Goal: Contribute content

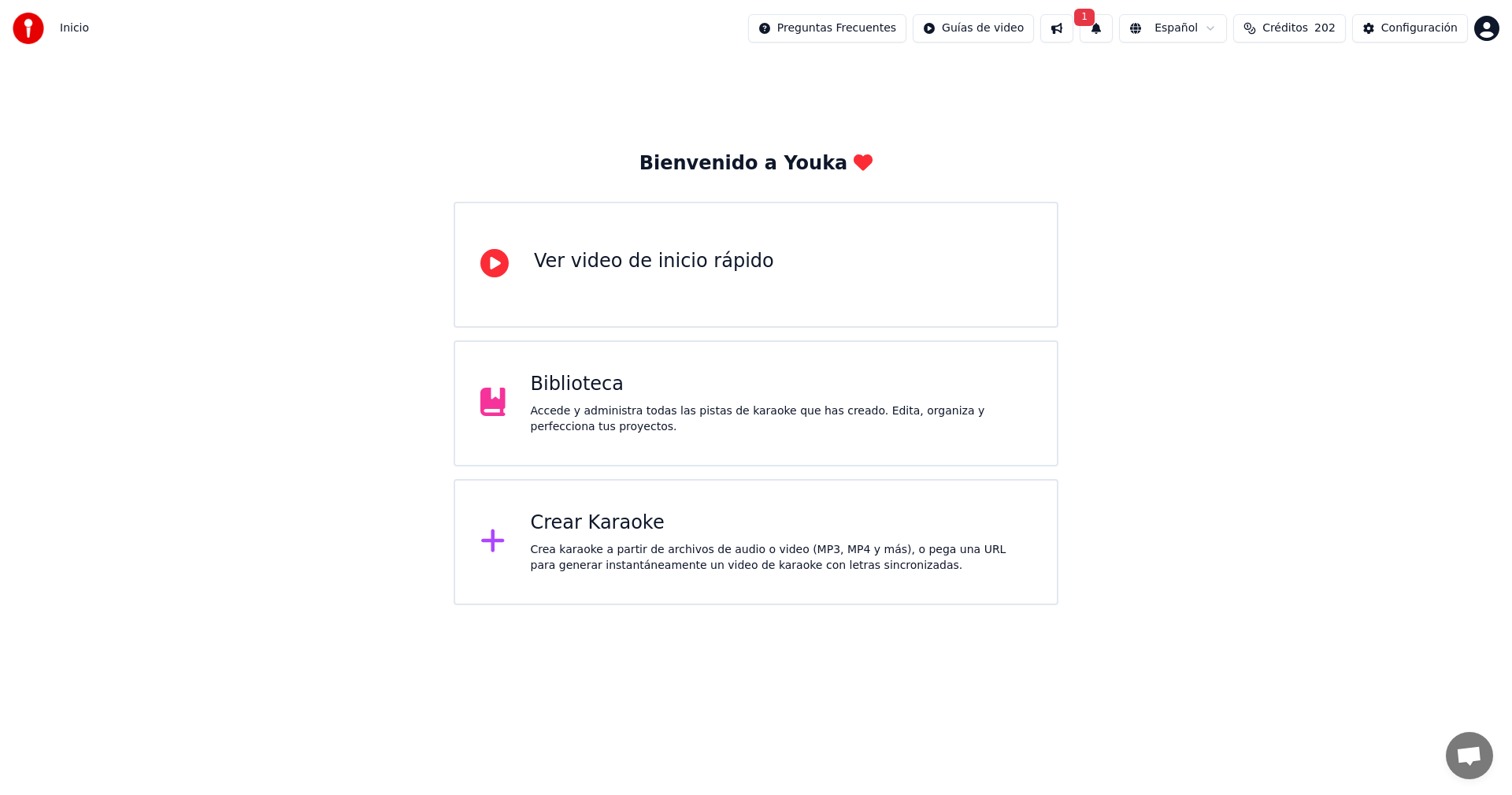
click at [816, 413] on div "Accede y administra todas las pistas de karaoke que has creado. Edita, organiza…" at bounding box center [781, 419] width 502 height 31
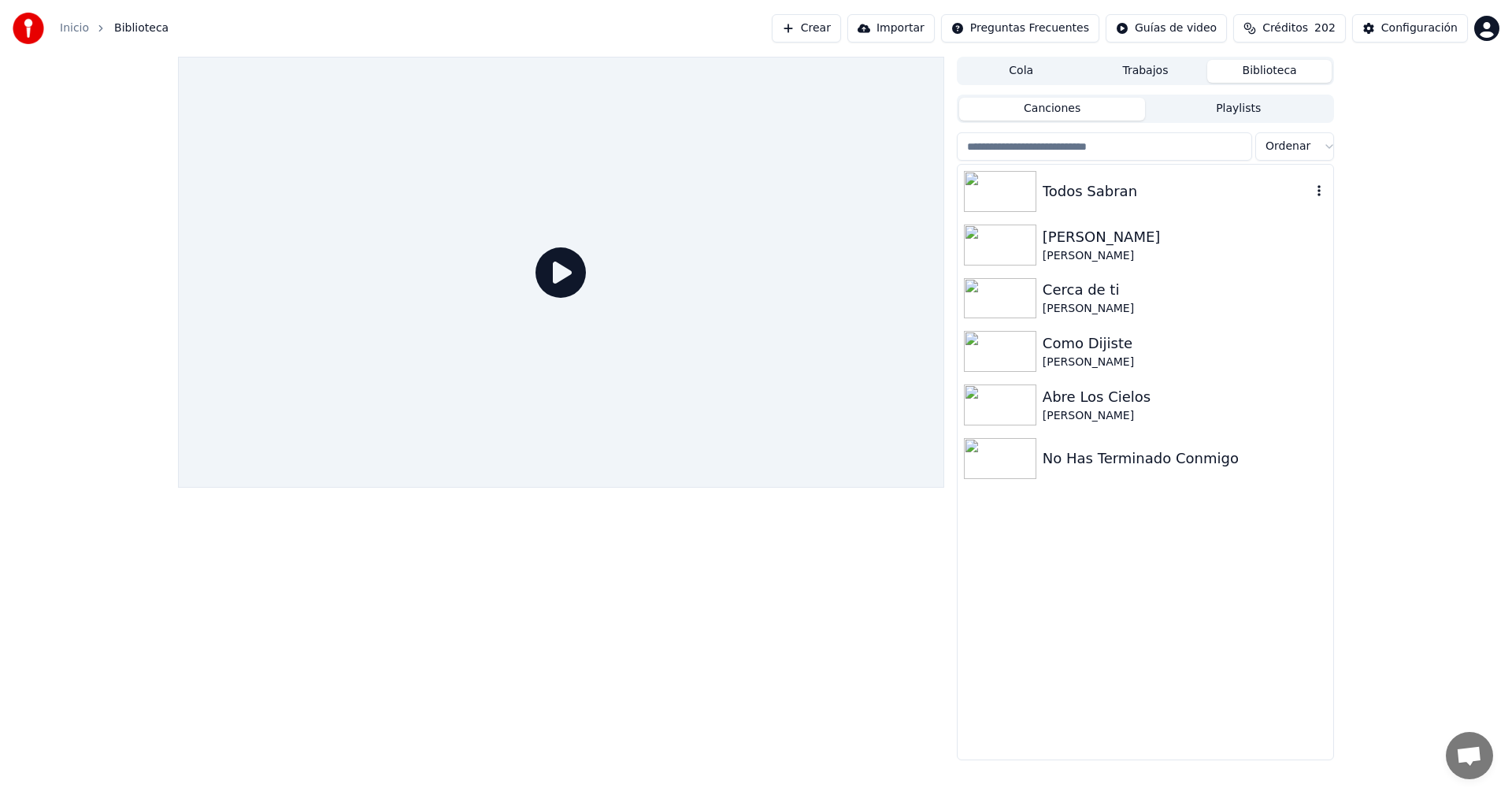
click at [1175, 191] on div "Todos Sabran" at bounding box center [1177, 191] width 269 height 22
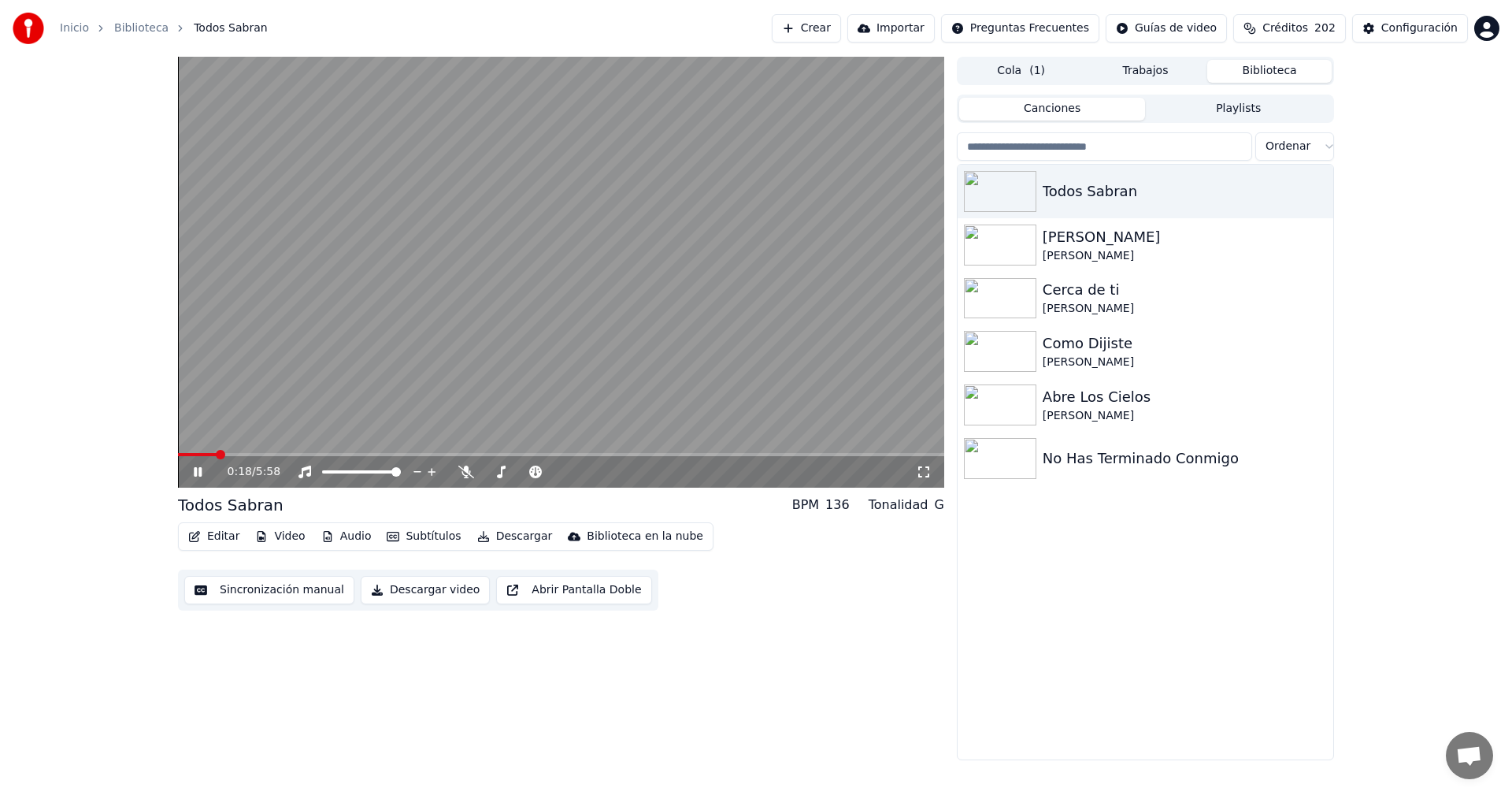
click at [216, 450] on span at bounding box center [221, 454] width 10 height 10
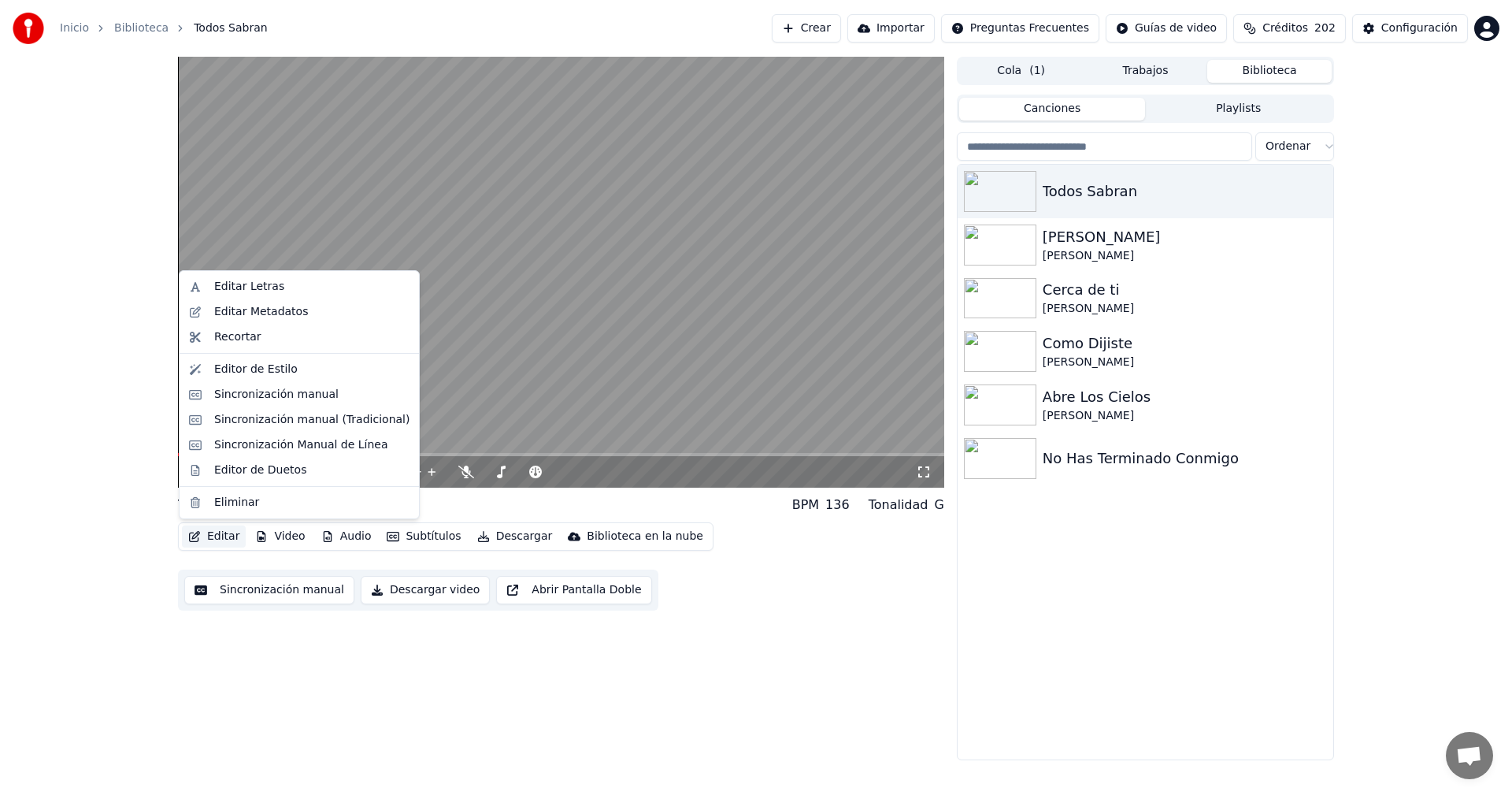
click at [209, 540] on button "Editar" at bounding box center [213, 536] width 64 height 22
click at [253, 288] on div "Editar Letras" at bounding box center [249, 287] width 70 height 16
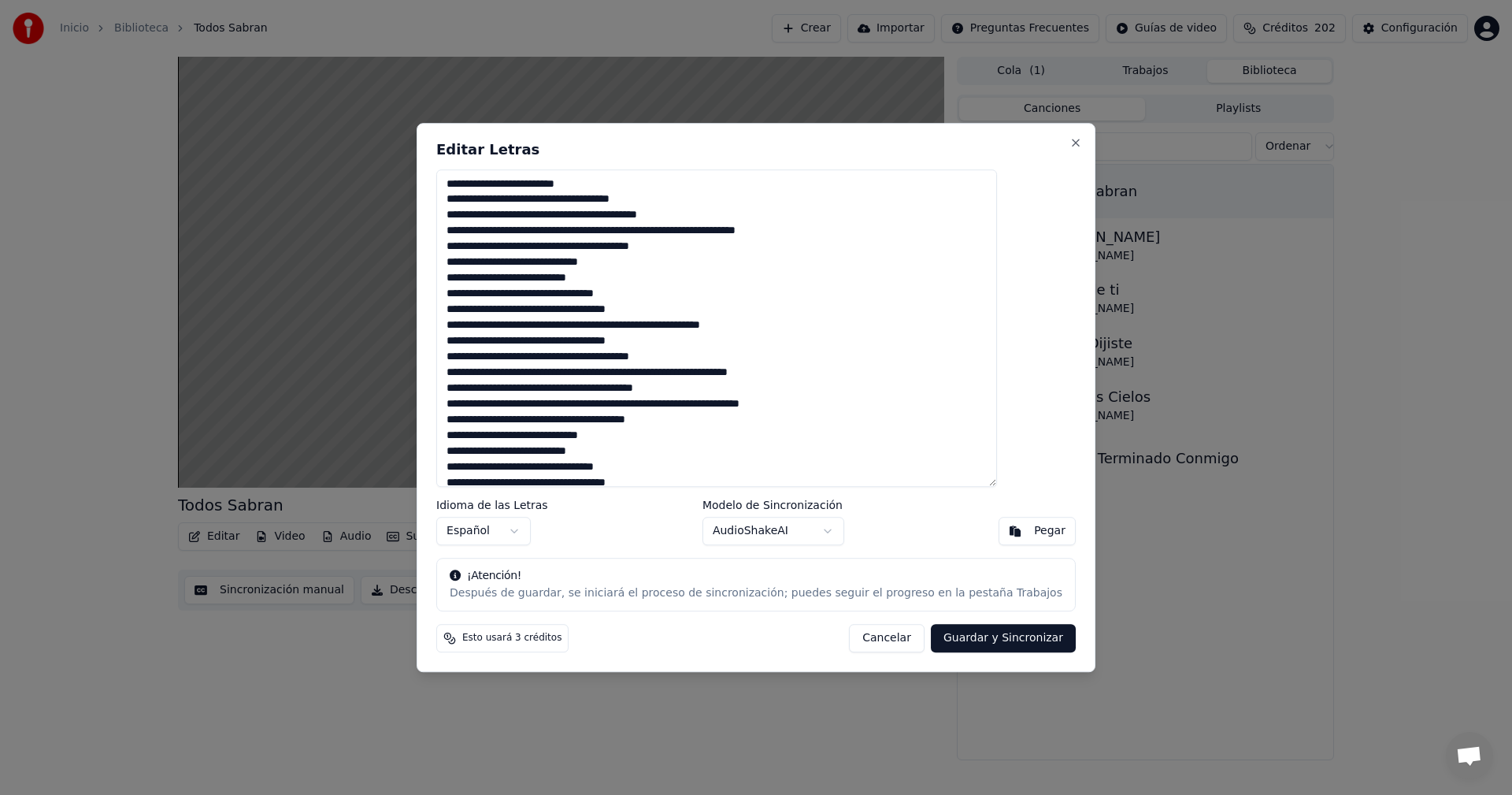
click at [537, 217] on textarea at bounding box center [717, 328] width 560 height 318
type textarea "**********"
click at [931, 638] on button "Guardar y Sincronizar" at bounding box center [1003, 638] width 145 height 28
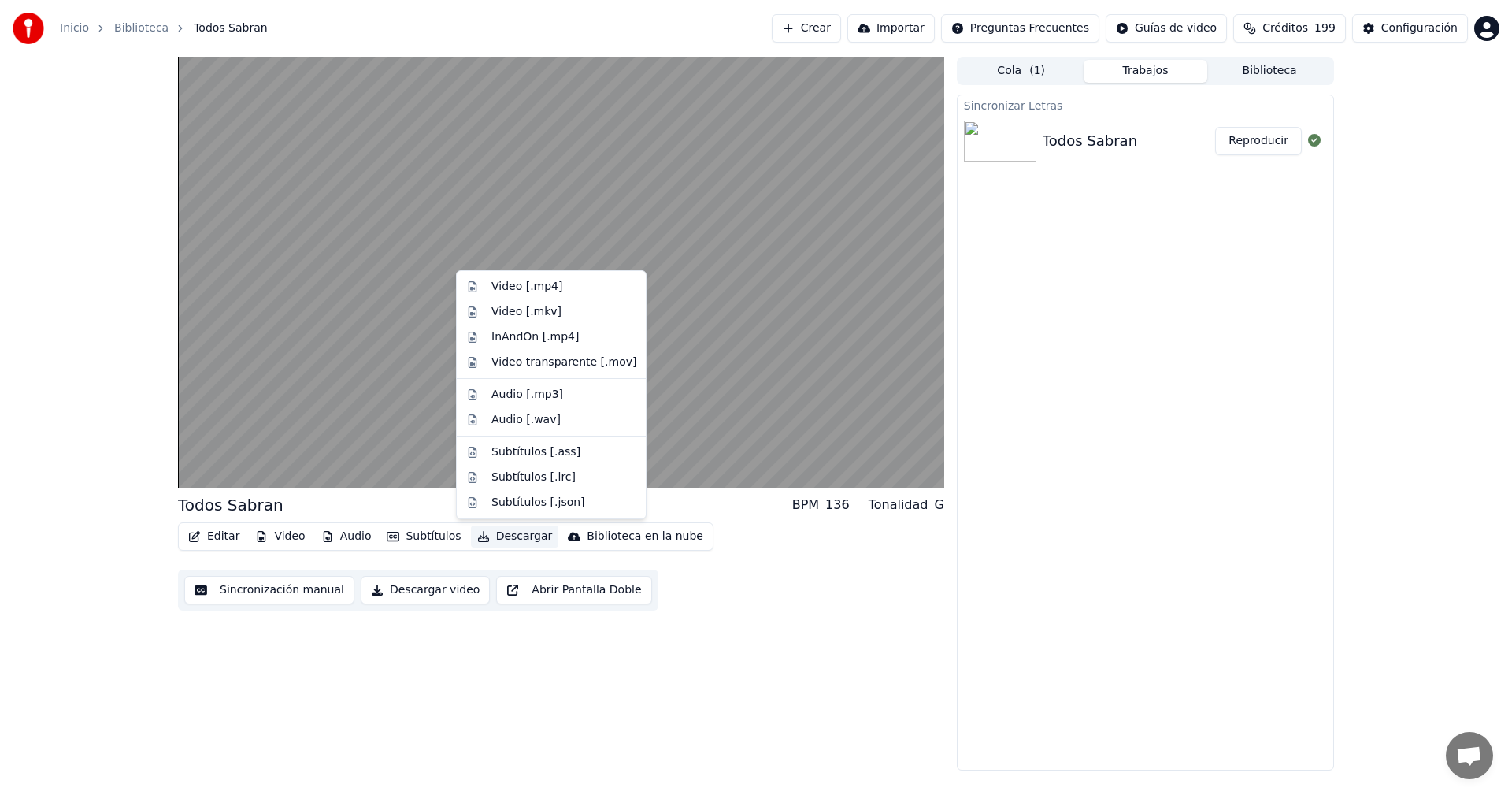
click at [492, 537] on button "Descargar" at bounding box center [515, 536] width 89 height 22
click at [523, 288] on div "Video [.mp4]" at bounding box center [527, 287] width 71 height 16
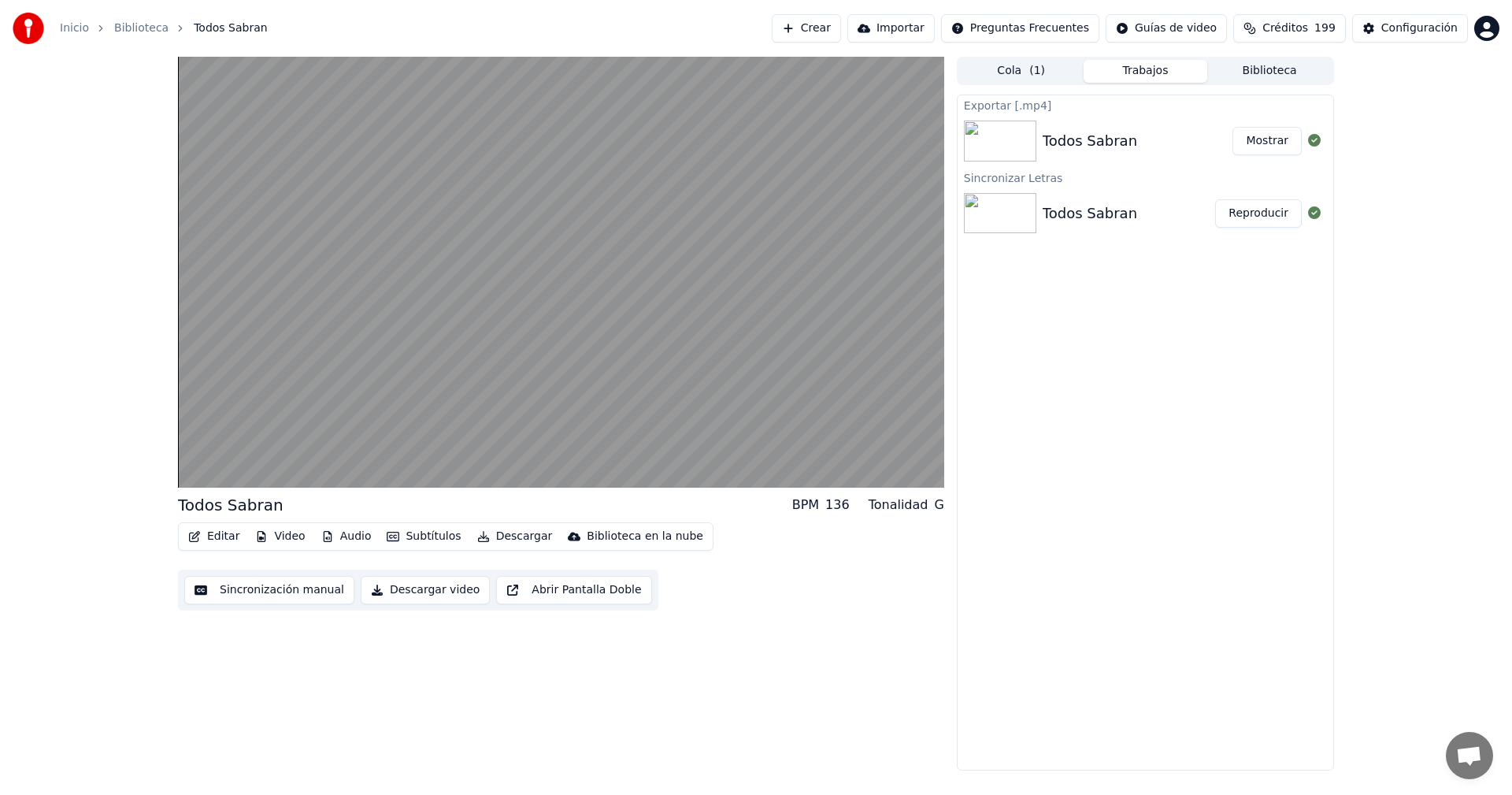
click at [1283, 153] on button "Mostrar" at bounding box center [1267, 140] width 69 height 28
